Goal: Complete application form

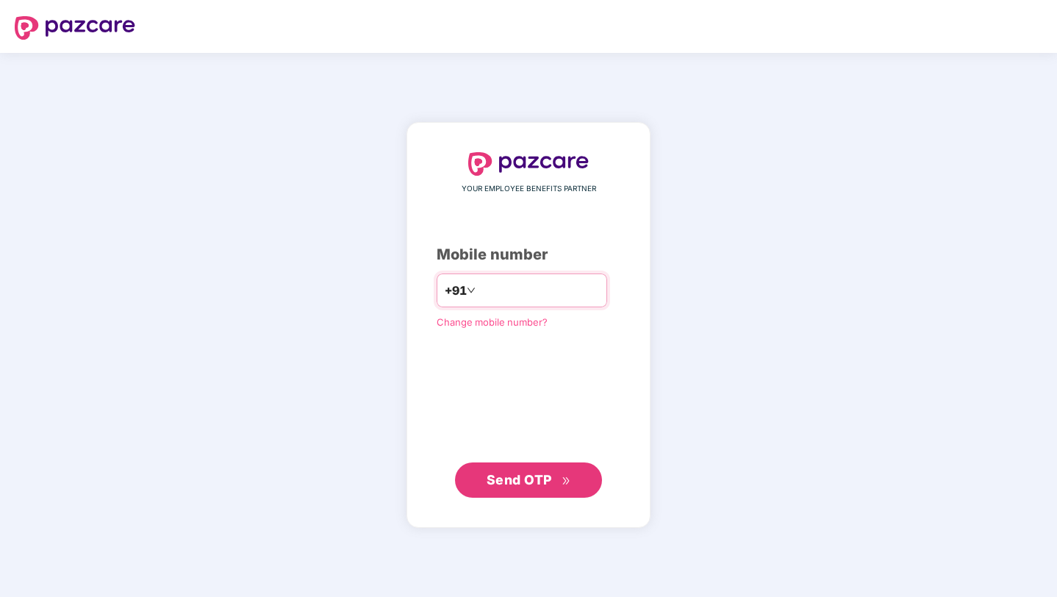
click at [571, 286] on input "number" at bounding box center [538, 291] width 121 height 24
type input "**********"
click at [538, 489] on span "Send OTP" at bounding box center [529, 480] width 85 height 21
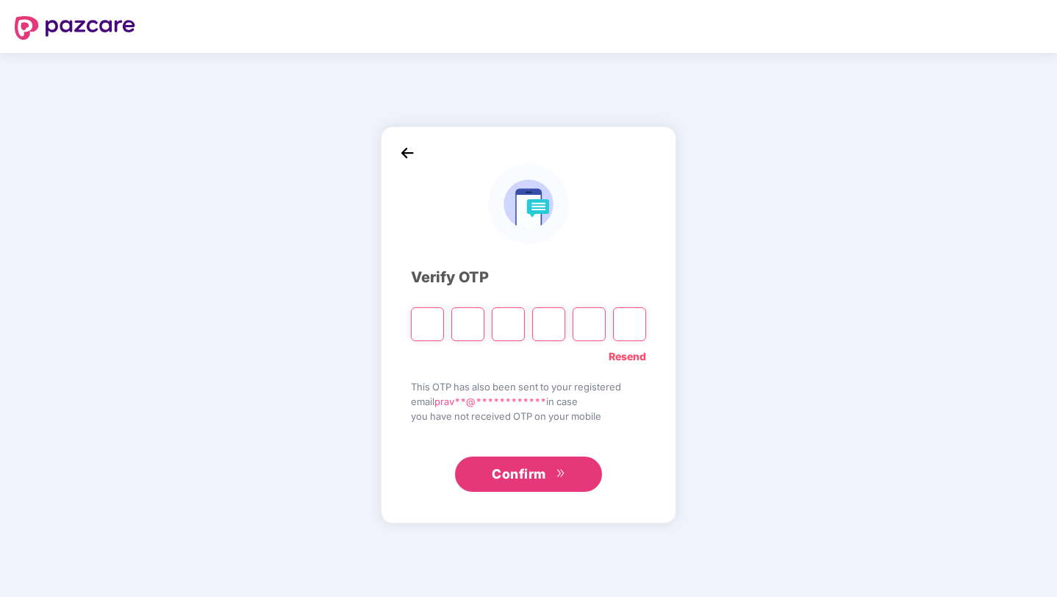
type input "*"
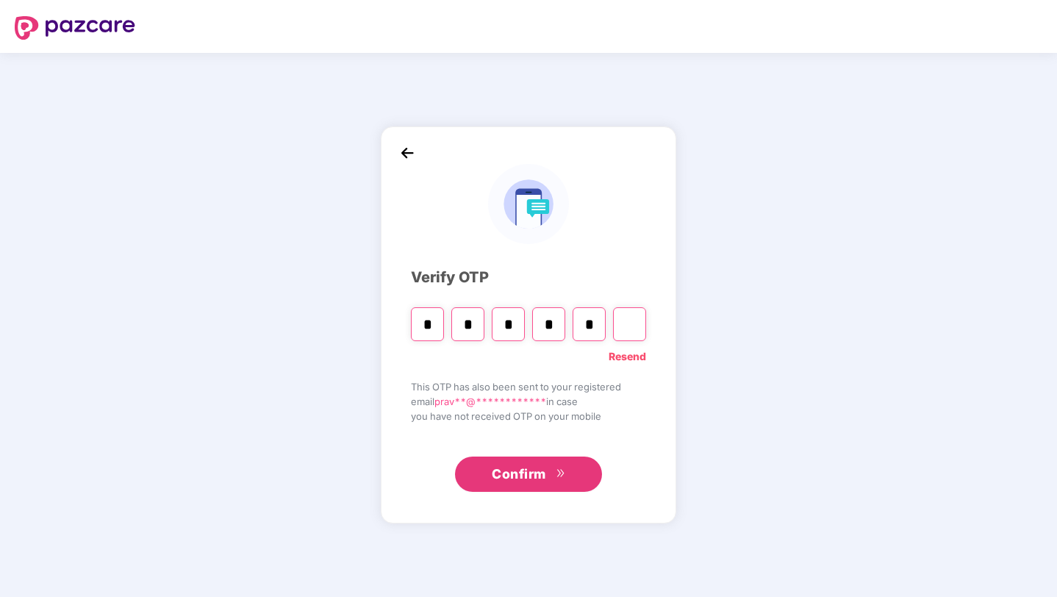
type input "*"
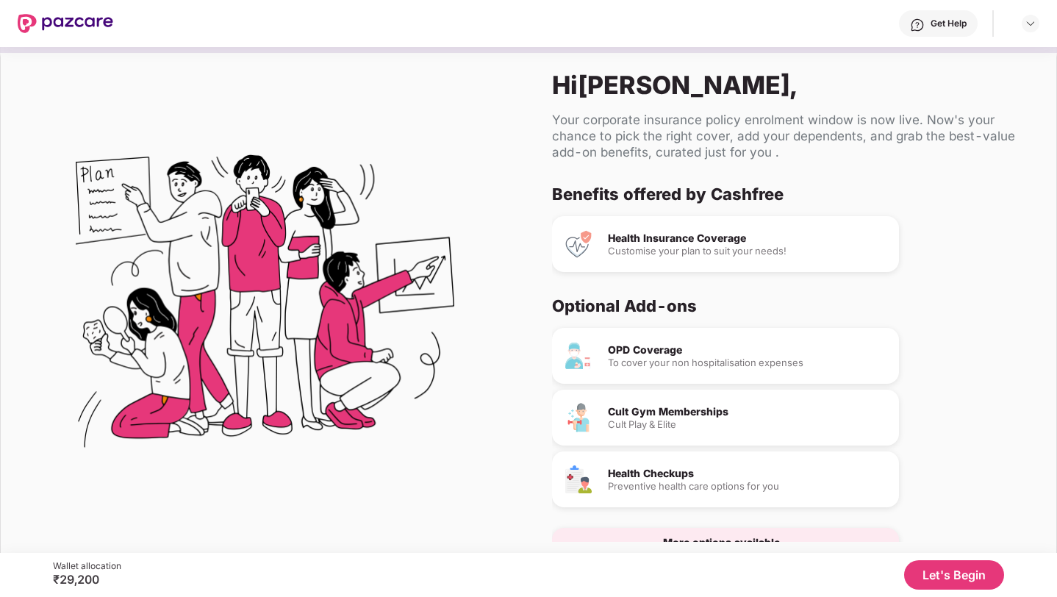
scroll to position [39, 0]
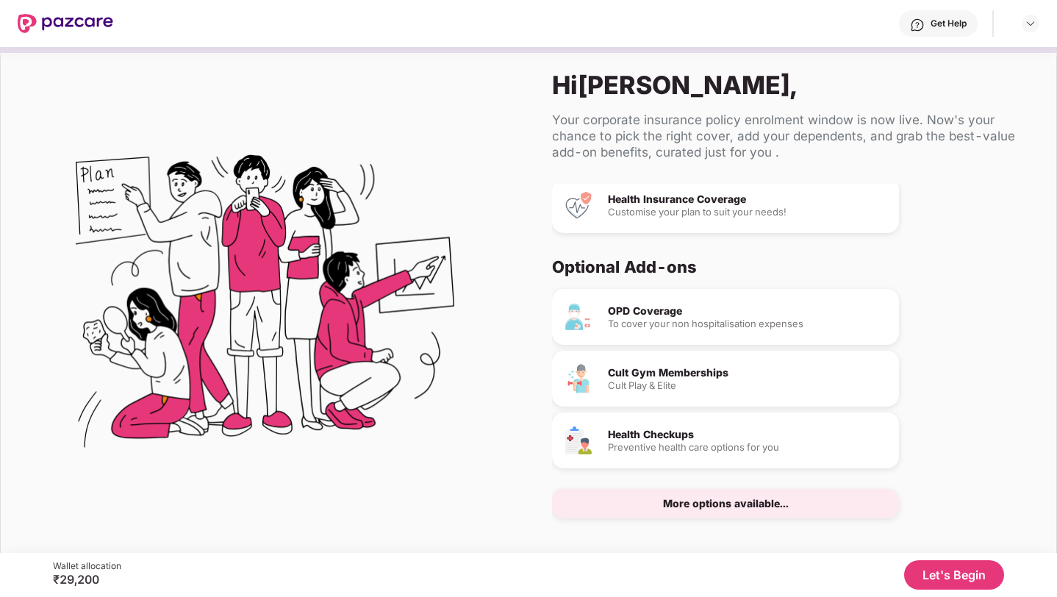
click at [714, 506] on div "More options available..." at bounding box center [726, 503] width 126 height 10
click at [945, 584] on button "Let's Begin" at bounding box center [954, 574] width 100 height 29
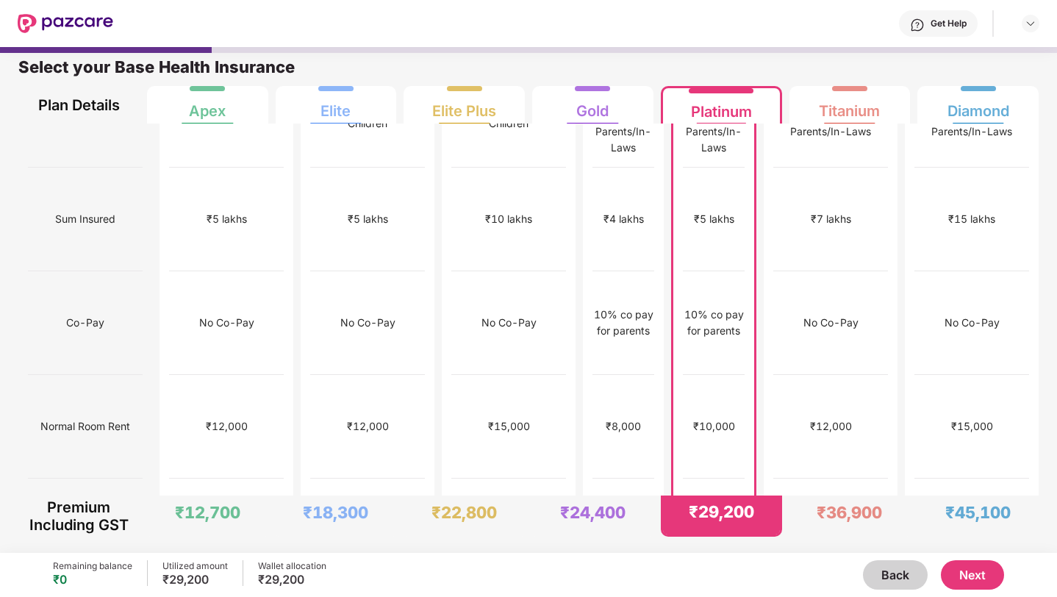
scroll to position [0, 0]
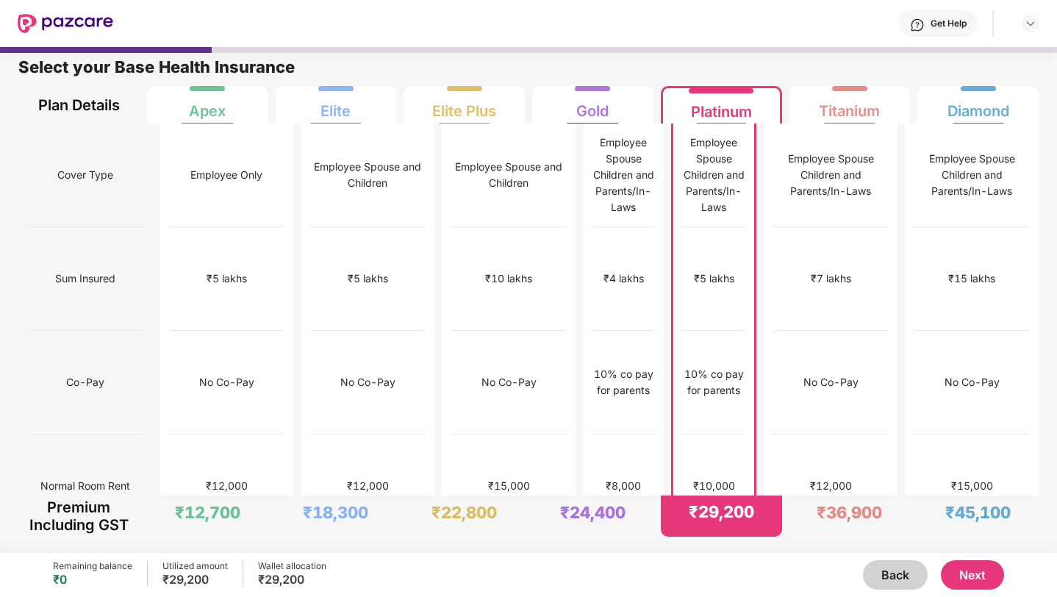
click at [947, 24] on div "Get Help" at bounding box center [949, 24] width 36 height 12
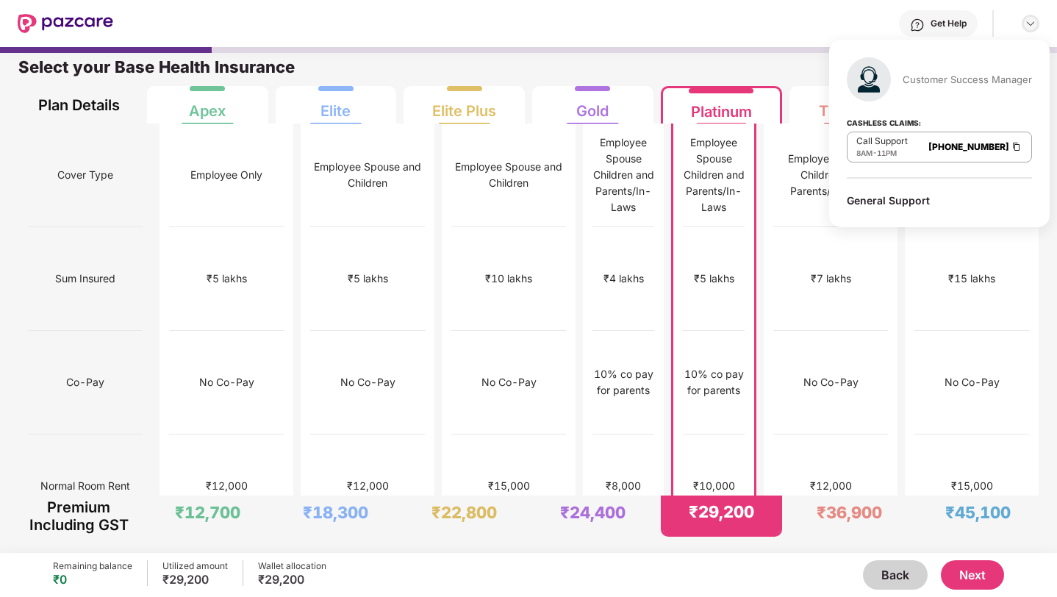
click at [1033, 26] on img at bounding box center [1031, 24] width 12 height 12
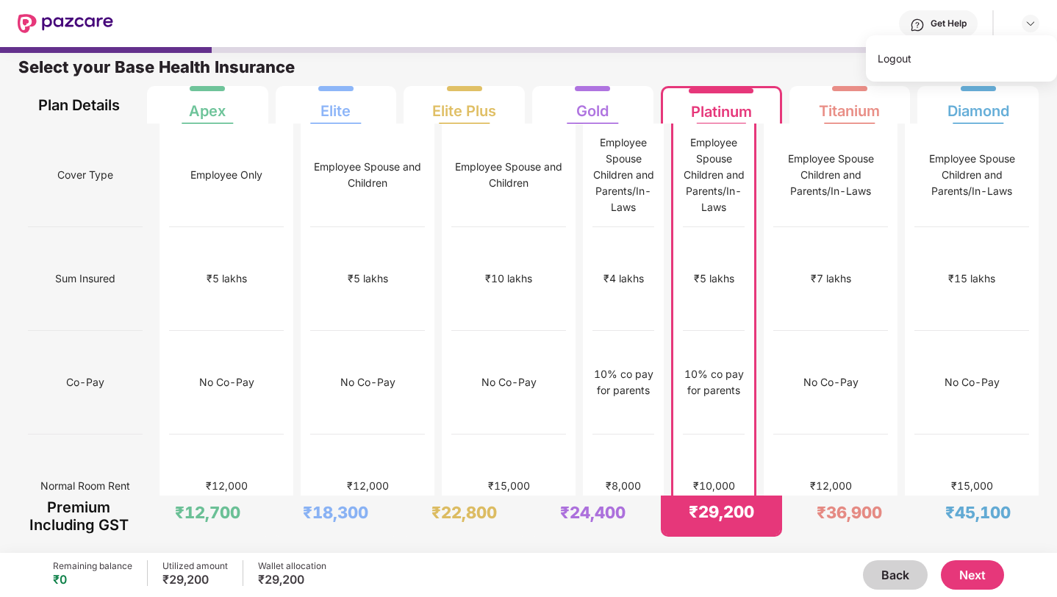
click at [819, 54] on div "Select your Base Health Insurance Plan Details Apex Elite Elite Plus Gold Plati…" at bounding box center [528, 80] width 1057 height 85
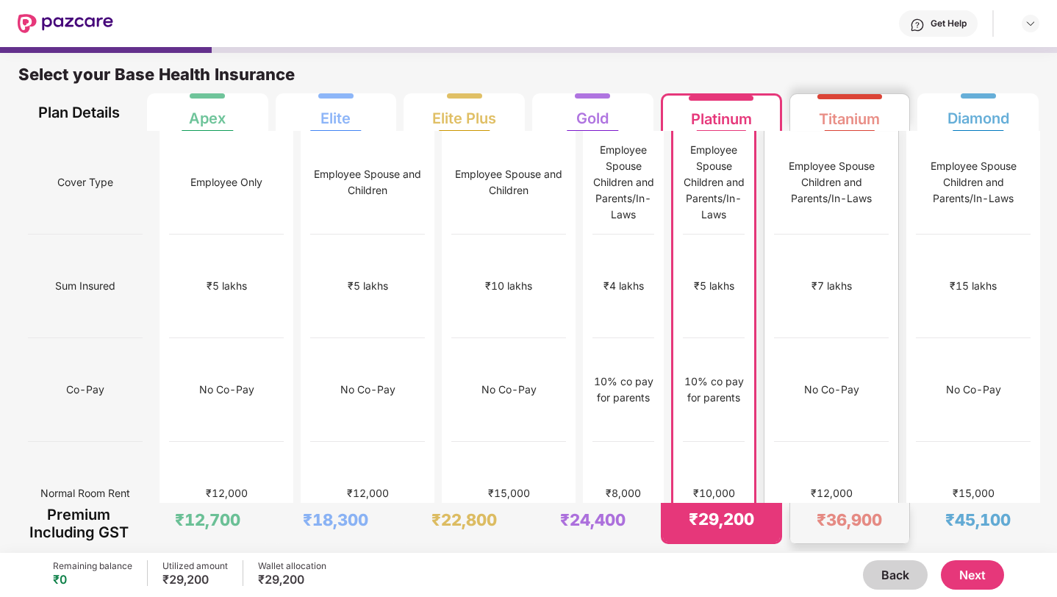
click at [858, 247] on div "₹7 lakhs" at bounding box center [831, 286] width 115 height 104
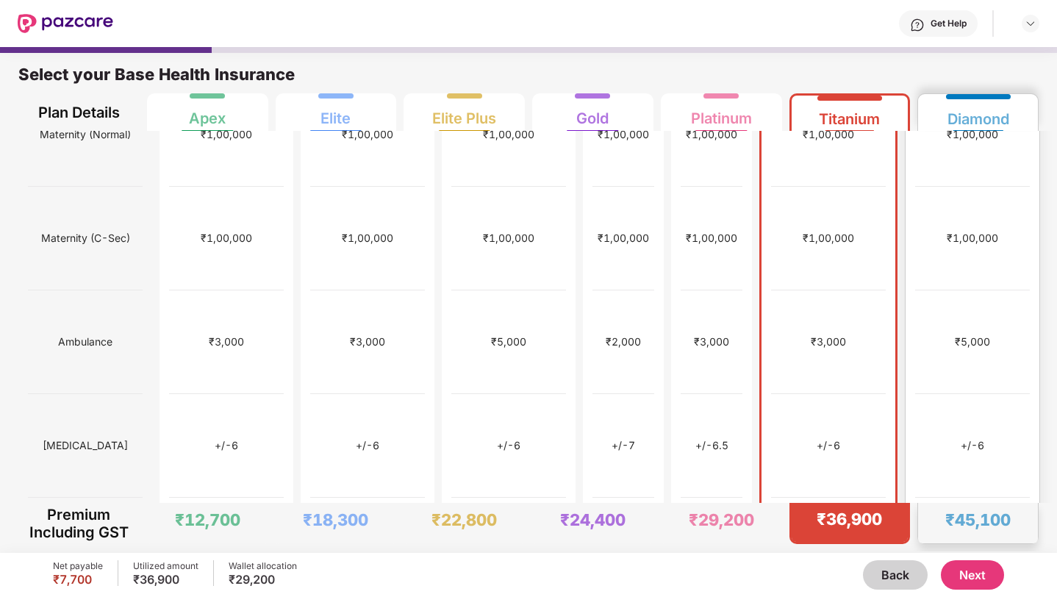
scroll to position [574, 0]
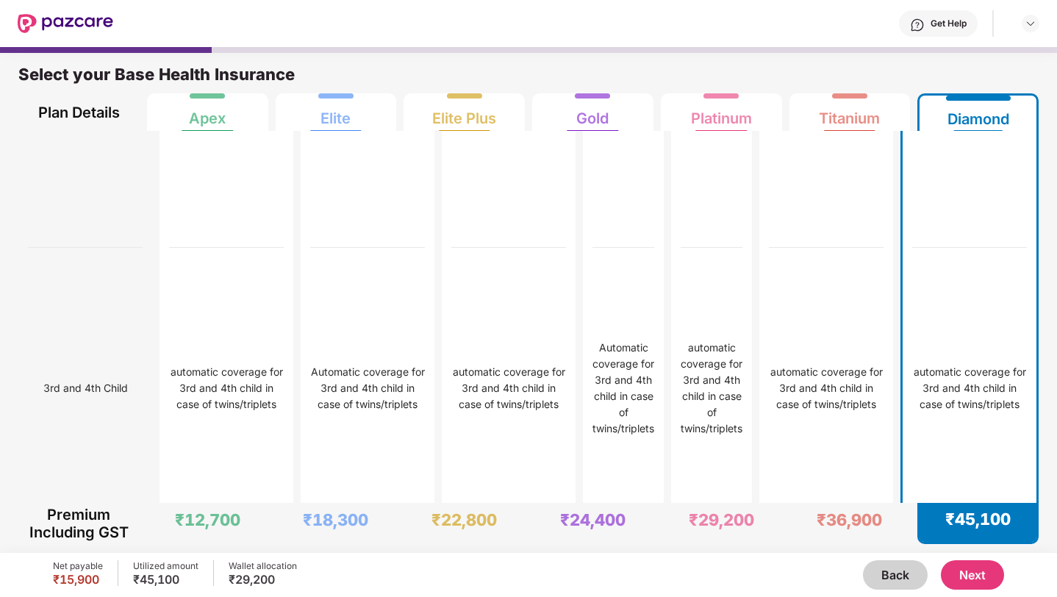
scroll to position [2687, 0]
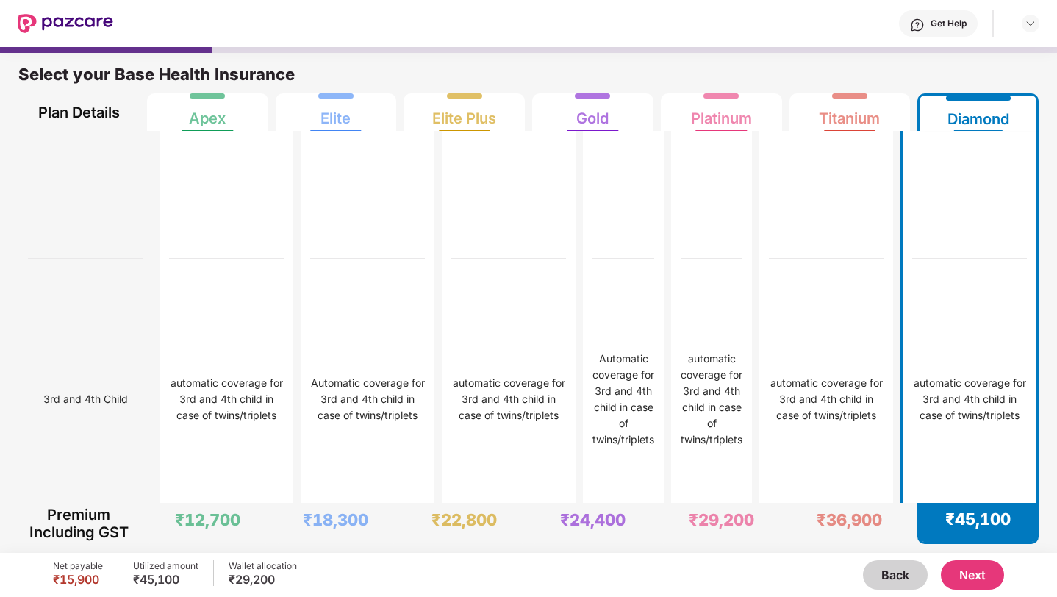
click at [967, 570] on button "Next" at bounding box center [972, 574] width 63 height 29
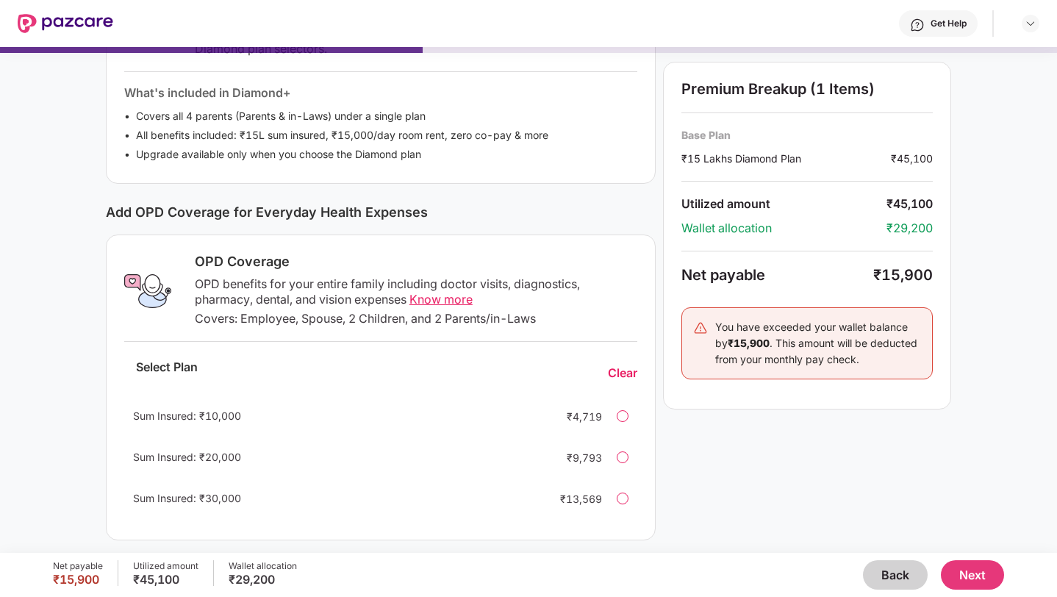
scroll to position [320, 0]
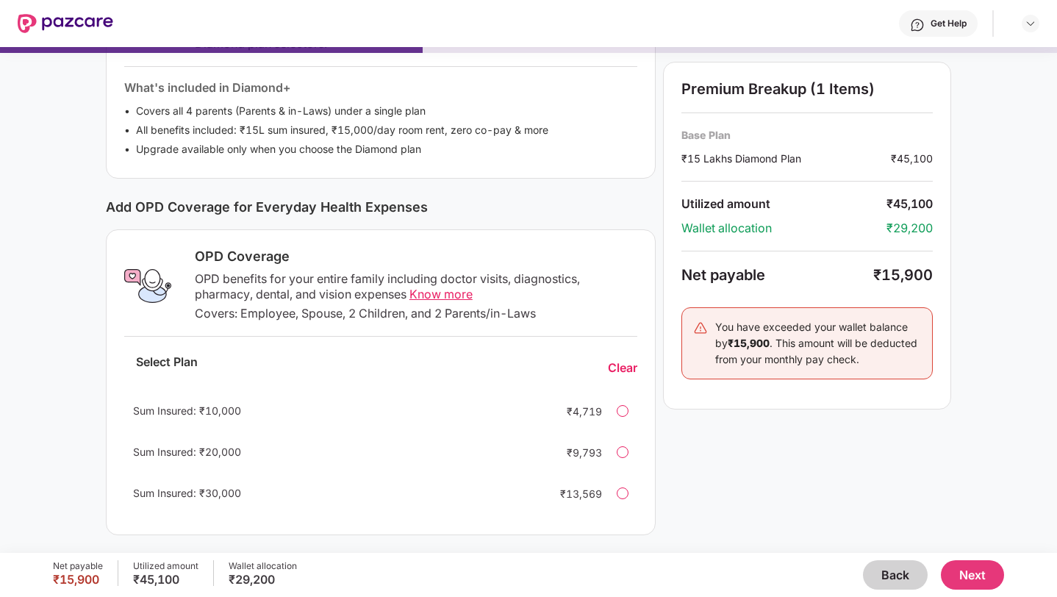
click at [457, 298] on span "Know more" at bounding box center [440, 294] width 63 height 15
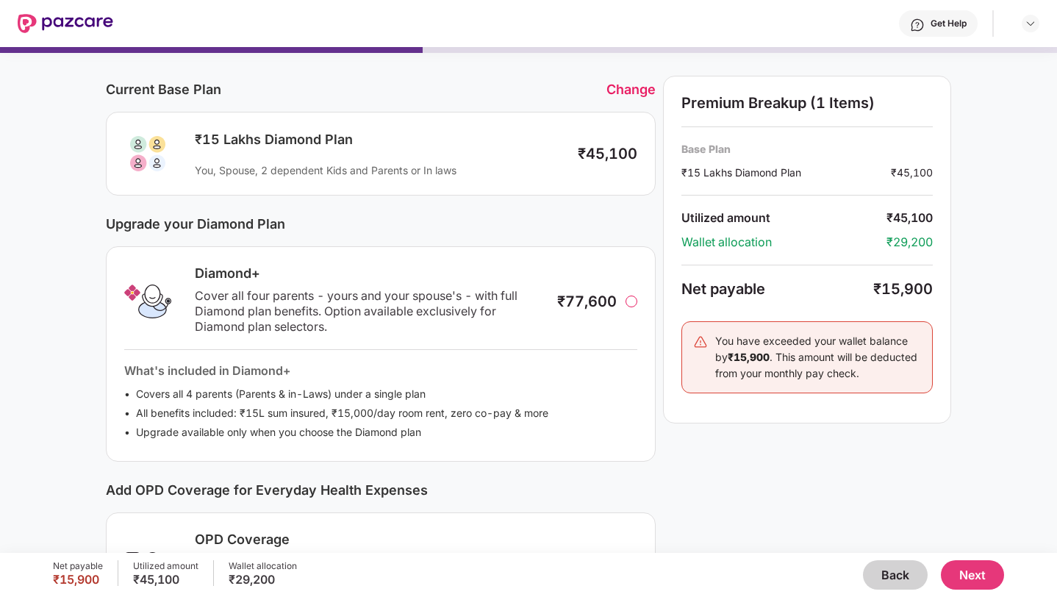
scroll to position [0, 0]
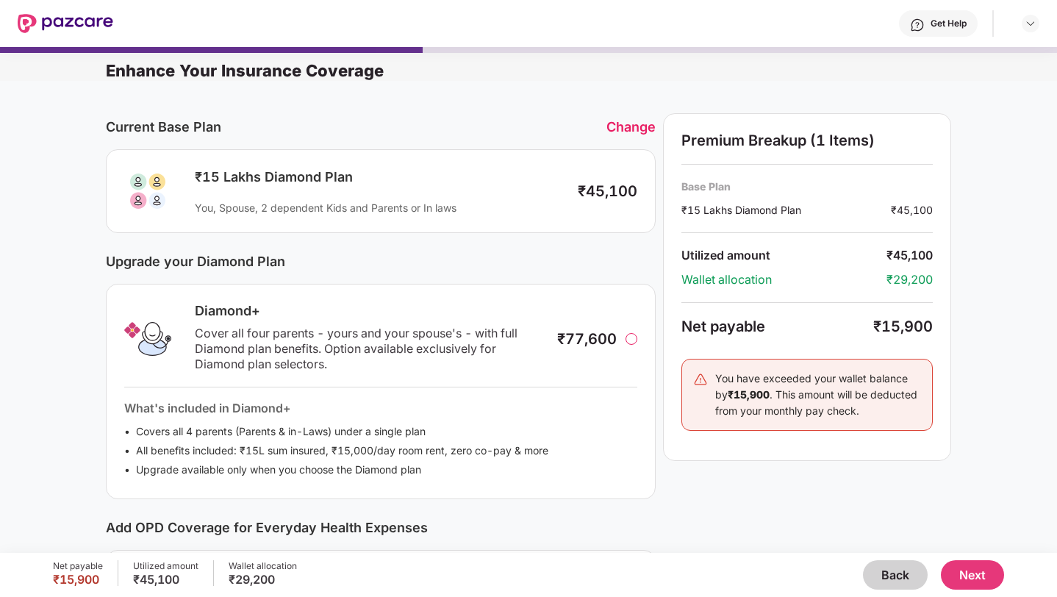
click at [987, 578] on button "Next" at bounding box center [972, 574] width 63 height 29
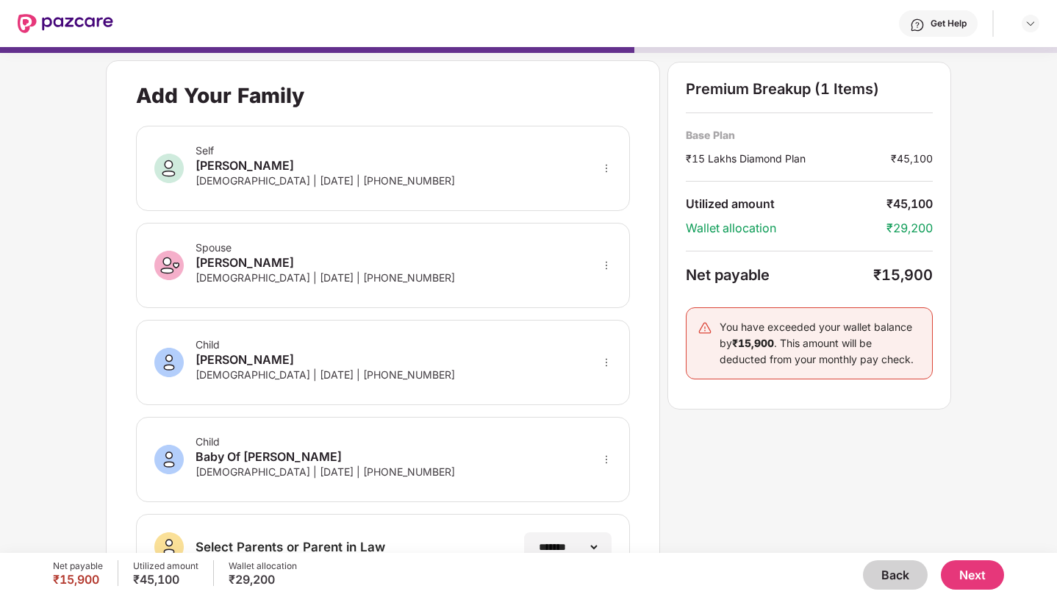
scroll to position [46, 0]
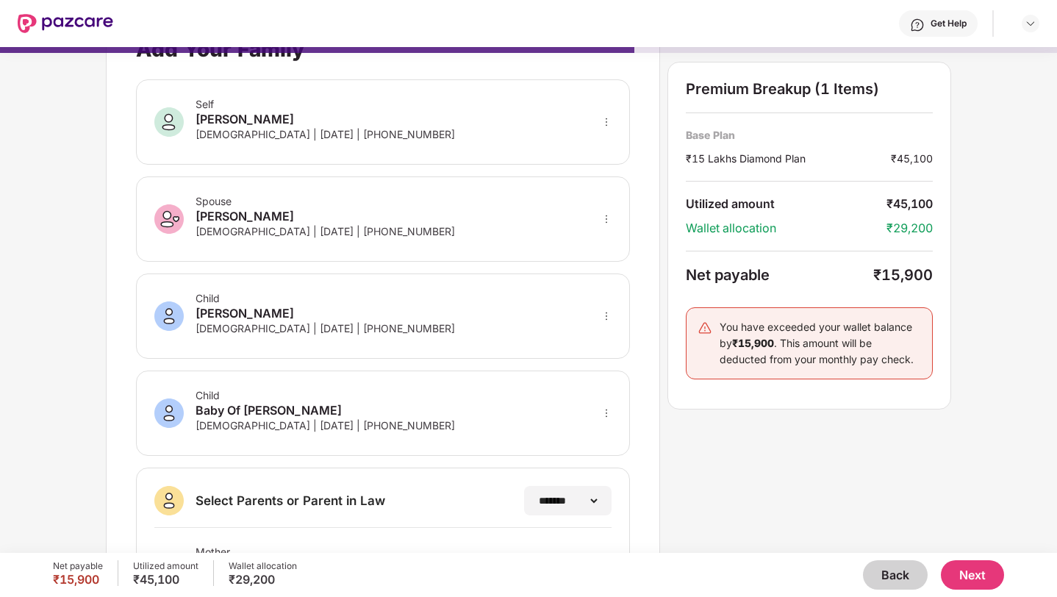
click at [604, 409] on icon "more" at bounding box center [606, 413] width 10 height 10
click at [592, 458] on img at bounding box center [587, 461] width 12 height 12
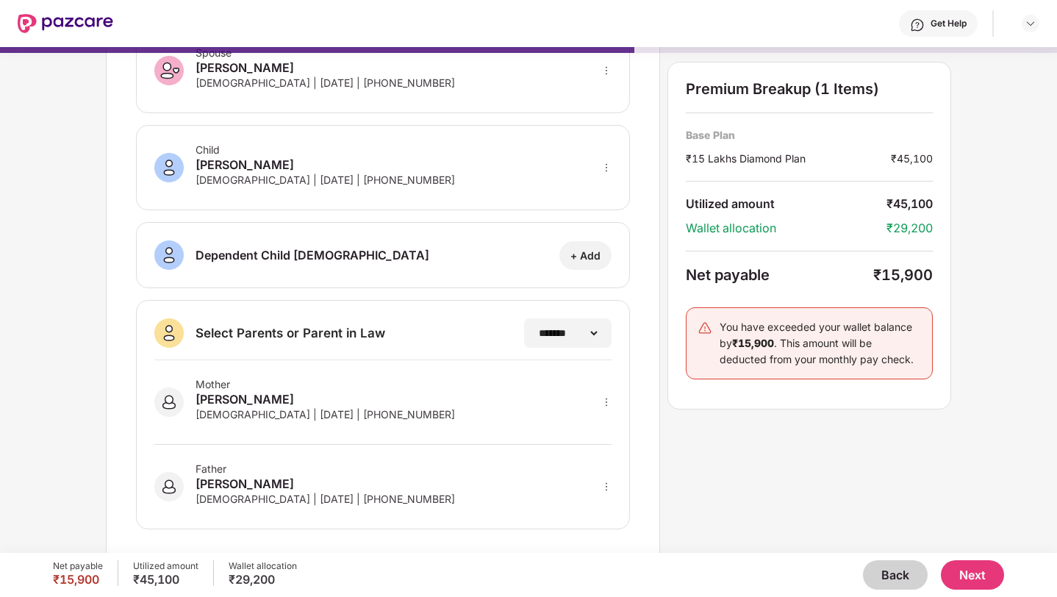
scroll to position [205, 0]
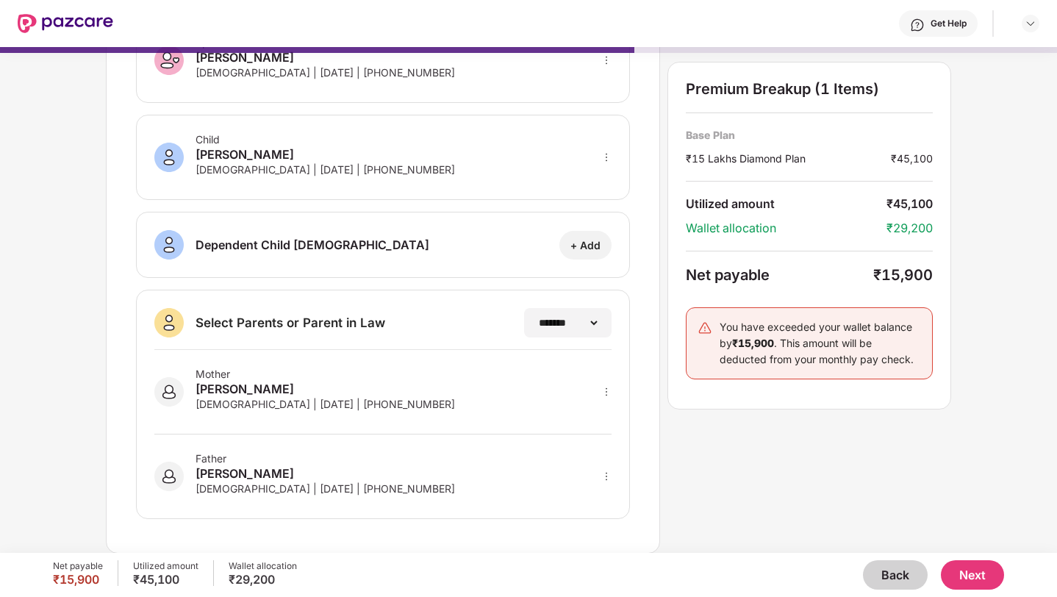
click at [607, 392] on icon "more" at bounding box center [606, 392] width 10 height 10
click at [587, 415] on img at bounding box center [587, 413] width 12 height 12
select select "******"
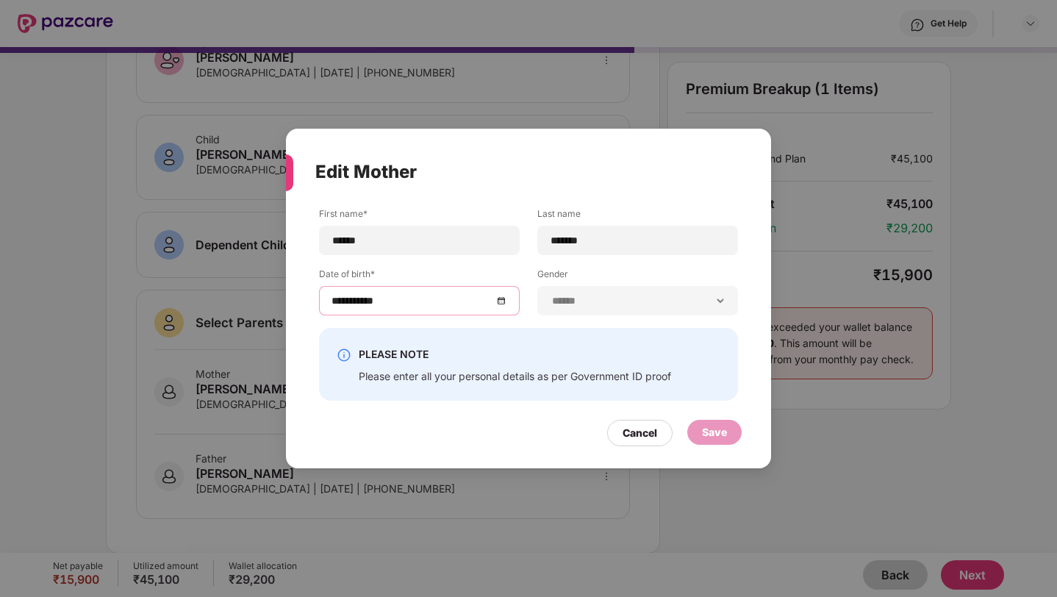
click at [359, 298] on input "**********" at bounding box center [411, 301] width 161 height 16
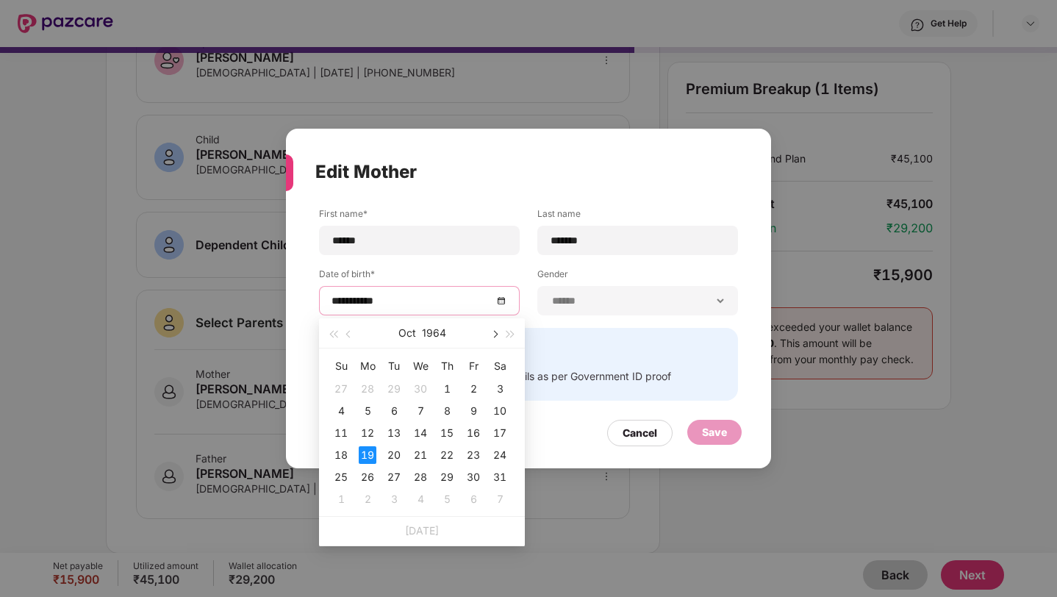
click at [492, 332] on span "button" at bounding box center [493, 334] width 7 height 7
click at [342, 329] on button "button" at bounding box center [349, 332] width 16 height 29
click at [345, 333] on button "button" at bounding box center [349, 332] width 16 height 29
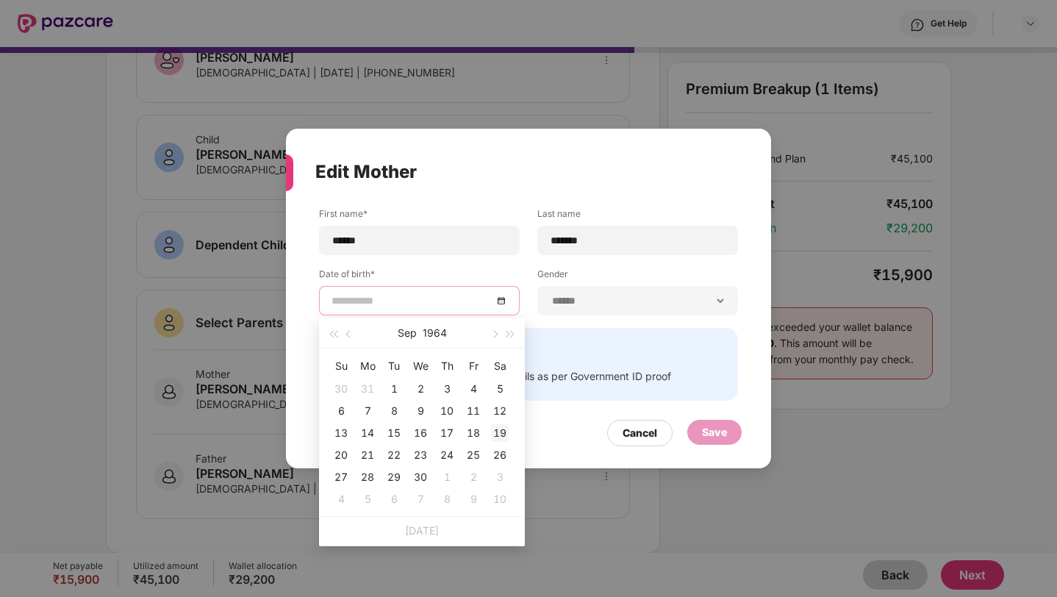
type input "**********"
click at [498, 431] on div "19" at bounding box center [500, 433] width 18 height 18
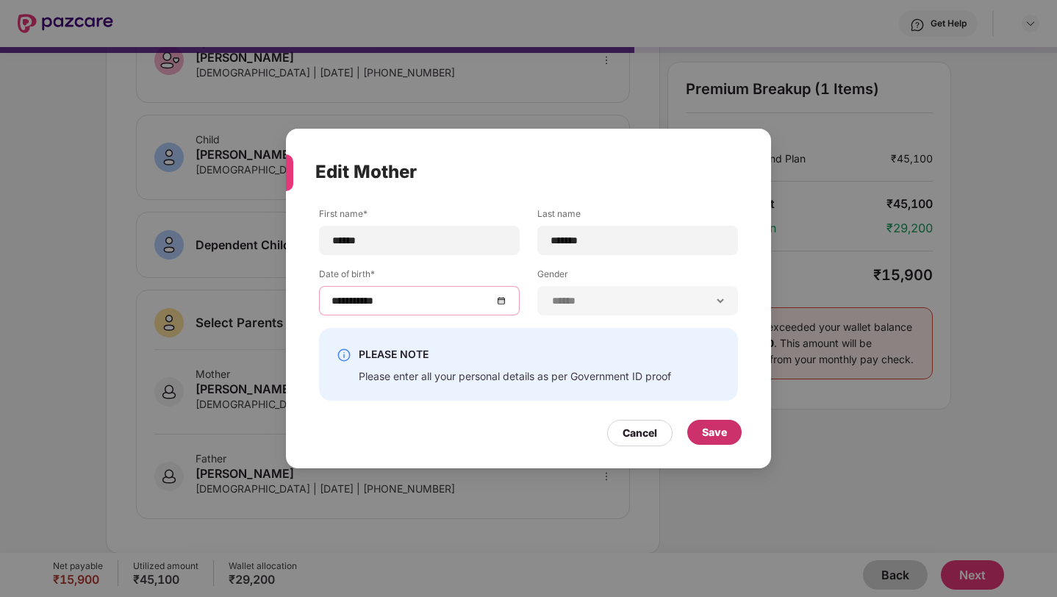
click at [701, 437] on div "Save" at bounding box center [714, 432] width 54 height 25
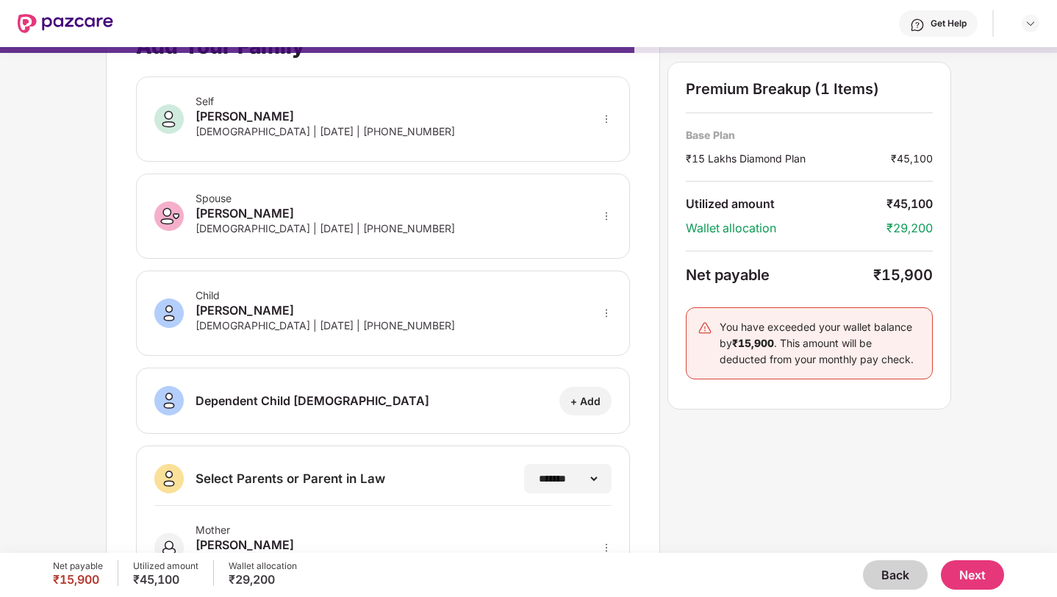
scroll to position [0, 0]
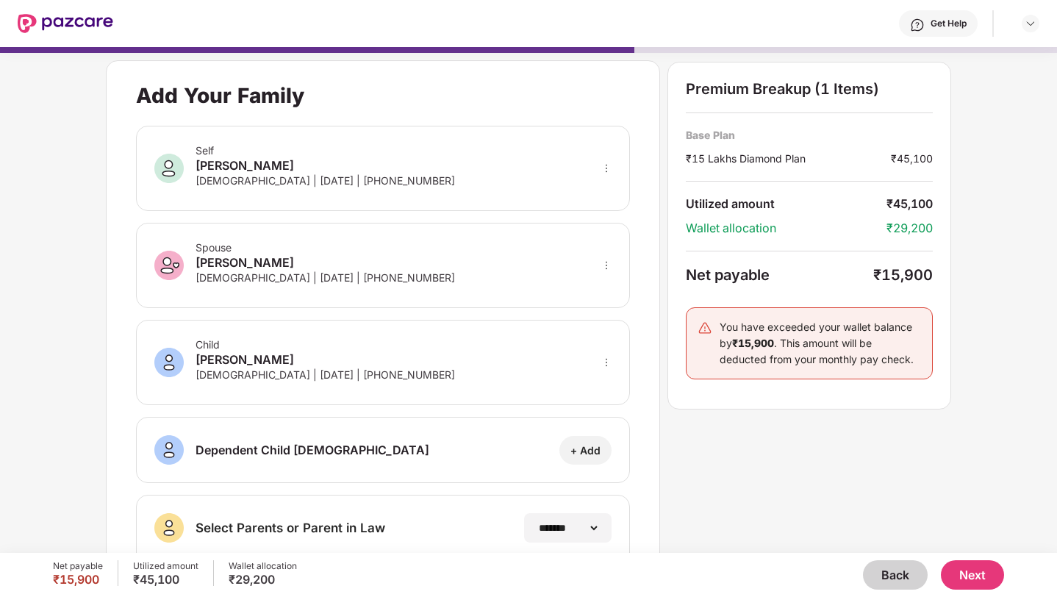
click at [968, 573] on button "Next" at bounding box center [972, 574] width 63 height 29
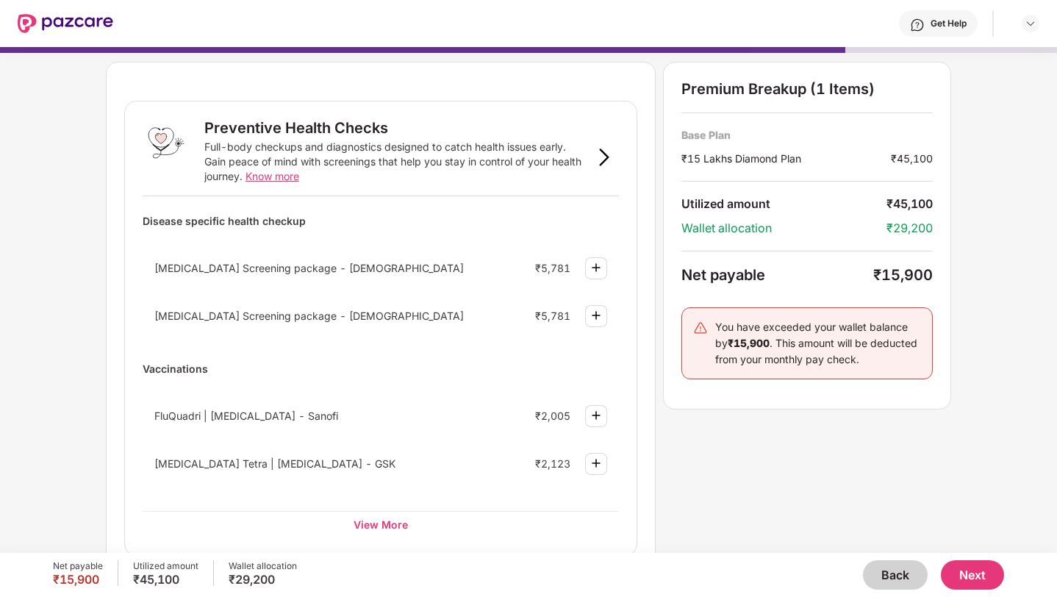
scroll to position [114, 0]
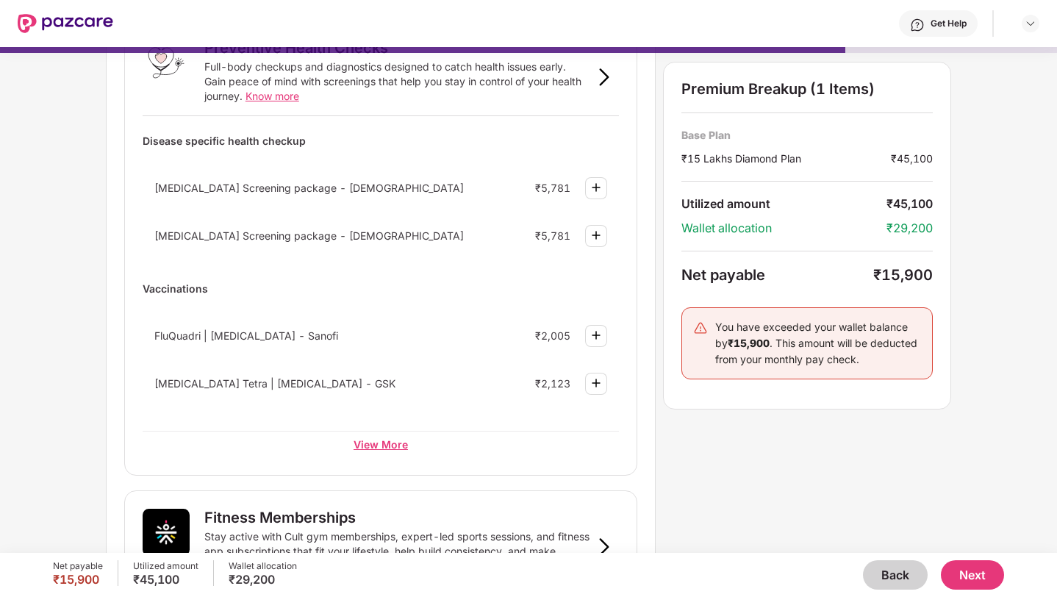
click at [394, 447] on div "View More" at bounding box center [381, 444] width 476 height 26
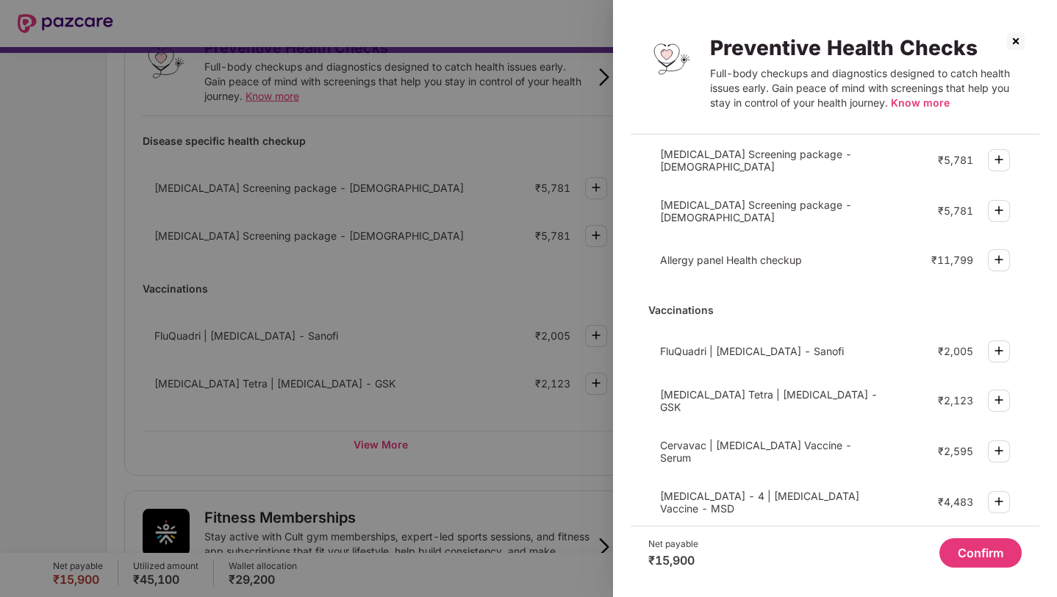
scroll to position [395, 0]
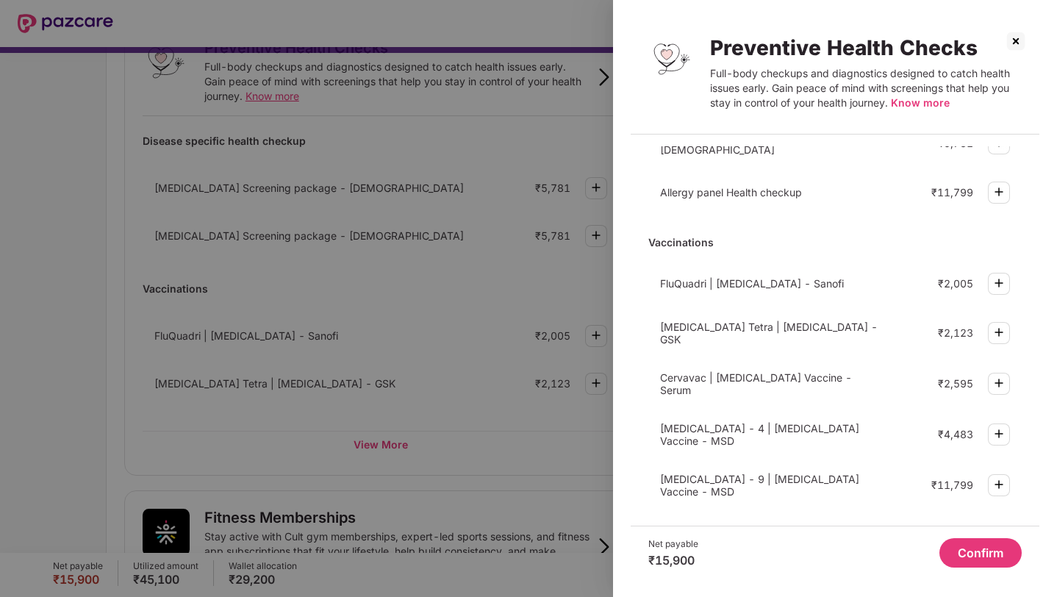
click at [1014, 43] on img at bounding box center [1016, 41] width 24 height 24
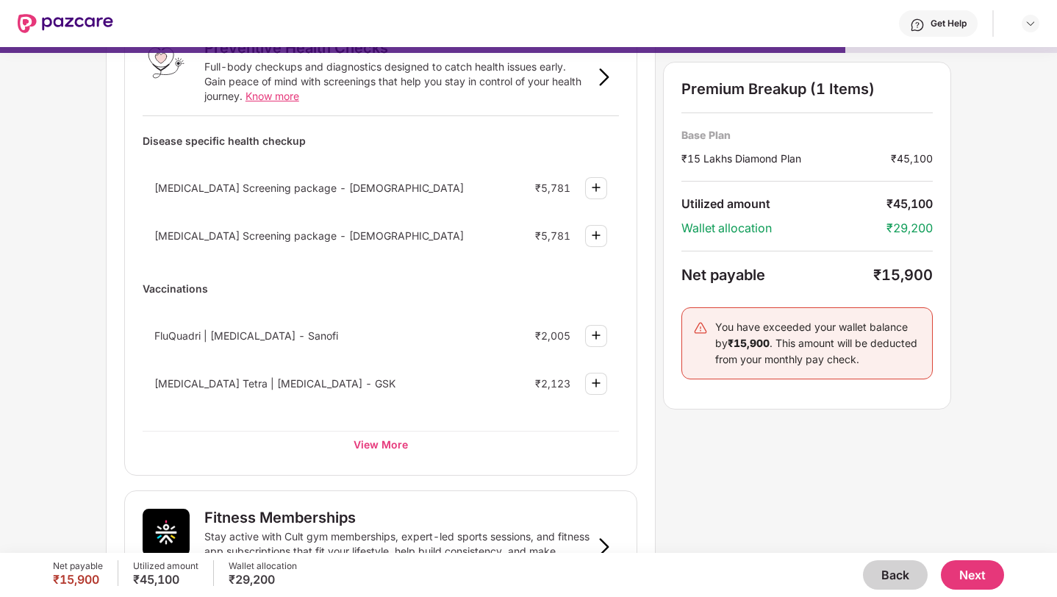
click at [978, 577] on button "Next" at bounding box center [972, 574] width 63 height 29
